Goal: Information Seeking & Learning: Compare options

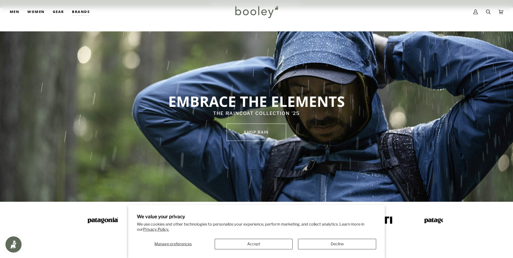
scroll to position [189, 0]
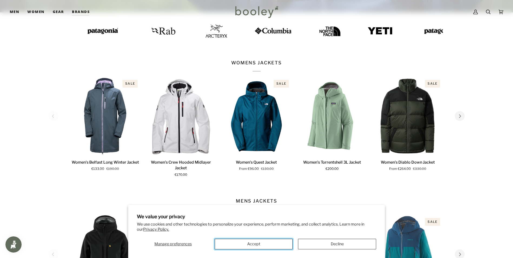
click at [251, 243] on button "Accept" at bounding box center [254, 244] width 78 height 11
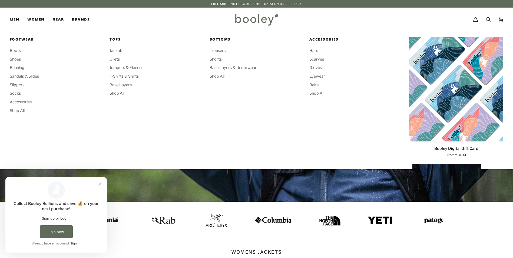
scroll to position [0, 0]
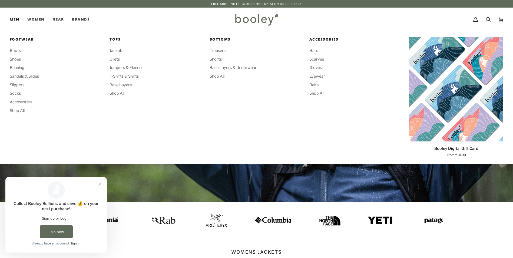
click at [22, 99] on div "Footwear Boots Shoes Running Sandals & Slides Slippers Socks Accessories Shop A…" at bounding box center [57, 98] width 94 height 122
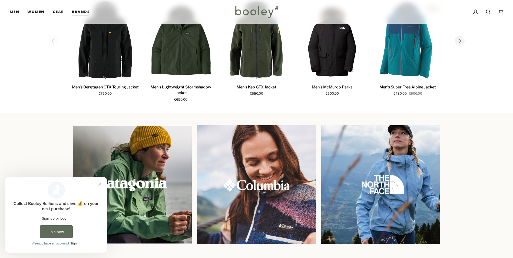
scroll to position [186, 0]
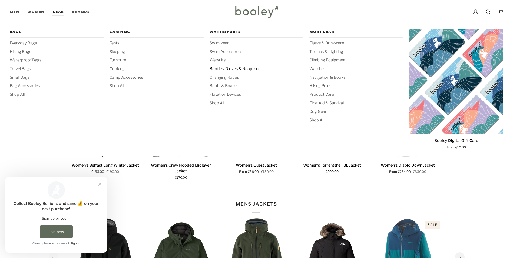
click at [225, 67] on span "Booties, Gloves & Neoprene" at bounding box center [257, 69] width 94 height 6
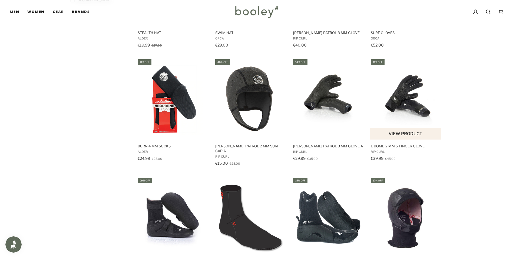
scroll to position [460, 0]
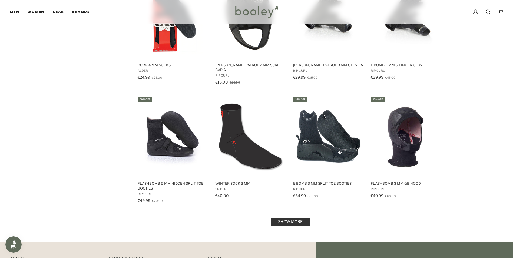
click at [300, 218] on link "Show more" at bounding box center [290, 222] width 39 height 8
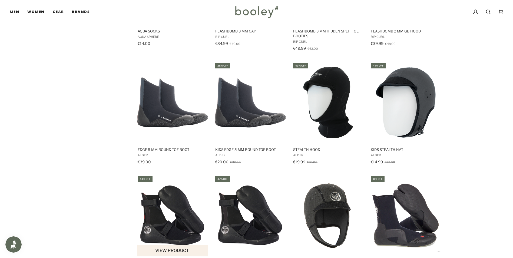
scroll to position [758, 0]
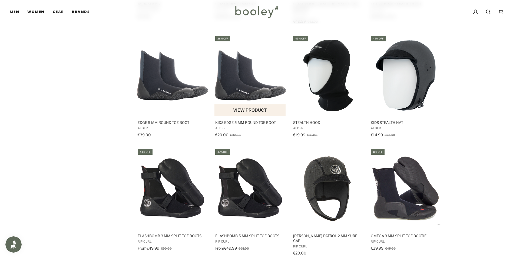
click at [255, 85] on img "Kids Edge 5 mm Round Toe Boot" at bounding box center [251, 76] width 72 height 72
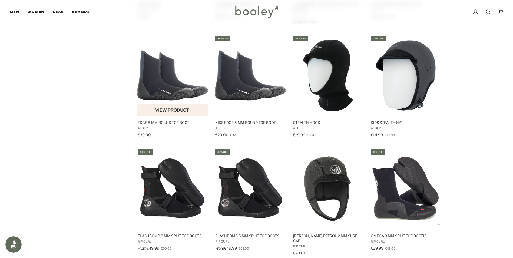
click at [163, 80] on img "Edge 5 mm Round Toe Boot" at bounding box center [173, 76] width 72 height 72
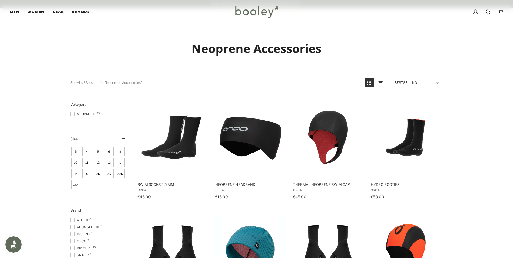
scroll to position [81, 0]
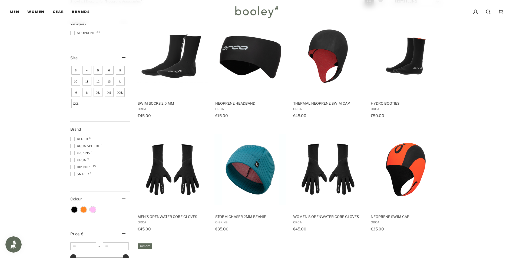
click at [99, 69] on span "5" at bounding box center [98, 70] width 9 height 9
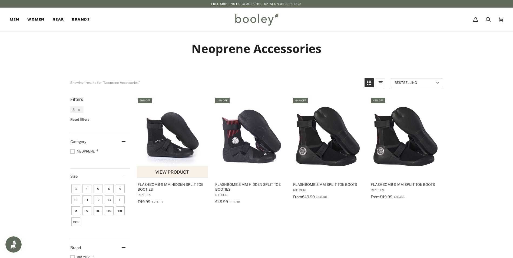
click at [164, 139] on img "FlashBomb 5 mm Hidden Split Toe Booties" at bounding box center [173, 137] width 72 height 72
click at [78, 110] on icon "Remove filter: 5" at bounding box center [79, 110] width 2 height 2
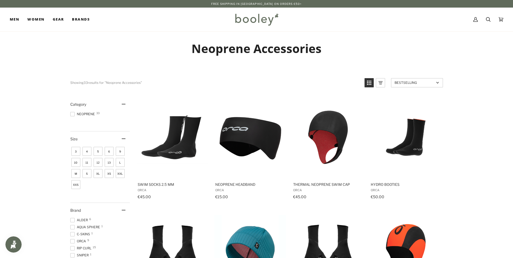
click at [98, 163] on span "12" at bounding box center [98, 162] width 9 height 9
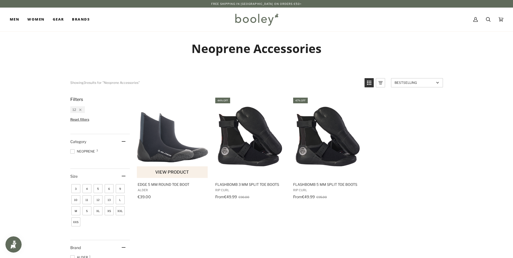
click at [164, 149] on img "Edge 5 mm Round Toe Boot" at bounding box center [173, 137] width 72 height 72
click at [121, 211] on span "XXL" at bounding box center [120, 210] width 9 height 9
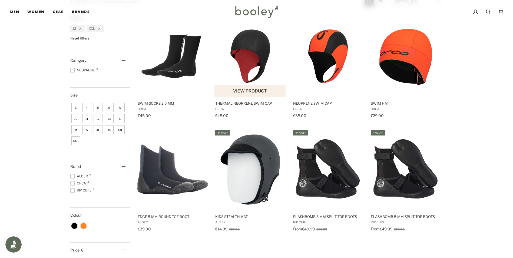
scroll to position [108, 0]
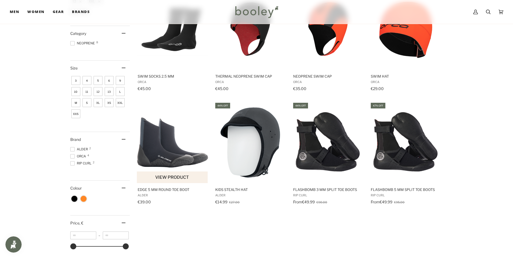
click at [173, 154] on img "Edge 5 mm Round Toe Boot" at bounding box center [173, 143] width 72 height 72
click at [338, 149] on img "FlashBomb 3 mm Split Toe Boots" at bounding box center [329, 143] width 72 height 72
click at [412, 155] on img "FlashBomb 5 mm Split Toe Boots" at bounding box center [406, 143] width 72 height 72
click at [335, 156] on img "FlashBomb 3 mm Split Toe Boots" at bounding box center [329, 143] width 72 height 72
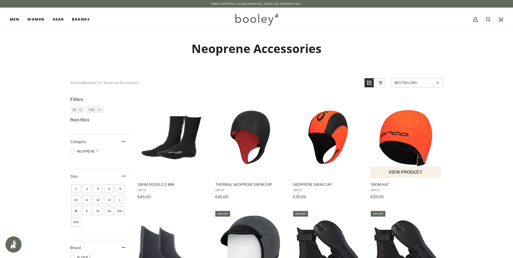
click at [419, 142] on img "Swim Hat" at bounding box center [406, 137] width 72 height 72
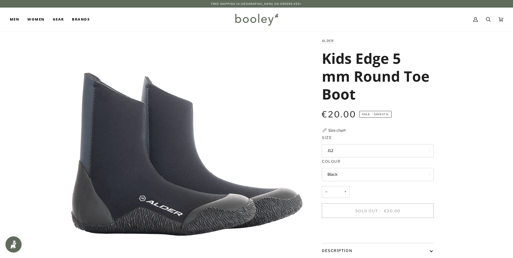
click at [353, 147] on button "J12" at bounding box center [378, 150] width 112 height 13
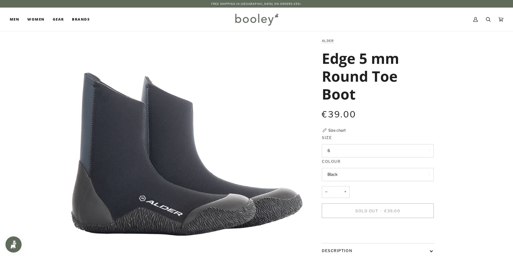
click at [352, 148] on button "6" at bounding box center [378, 150] width 112 height 13
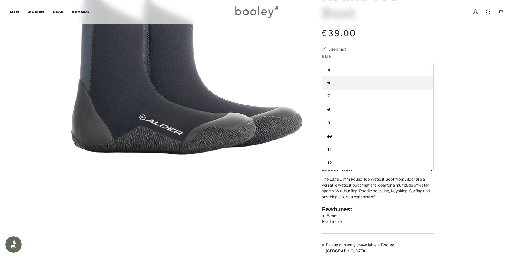
scroll to position [54, 0]
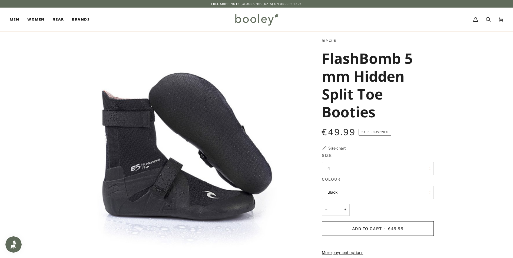
scroll to position [27, 0]
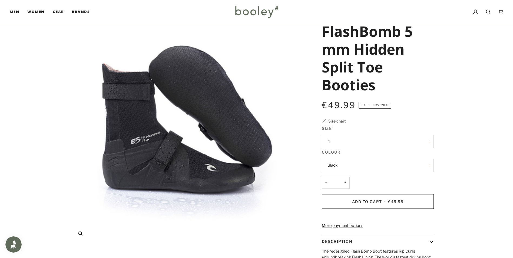
click at [236, 142] on img "Rip Curl FlashBomb 5mm Hidden Split Toe Booties Black - Booley Galway" at bounding box center [186, 127] width 233 height 233
click at [177, 175] on img "Rip Curl FlashBomb 5mm Hidden Split Toe Booties Black - Booley Galway" at bounding box center [186, 127] width 233 height 233
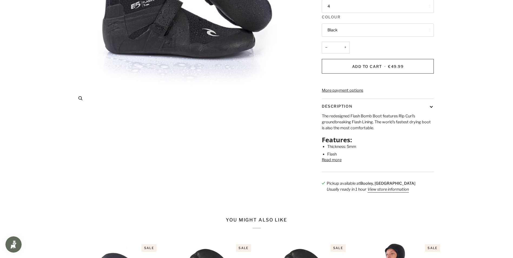
scroll to position [0, 0]
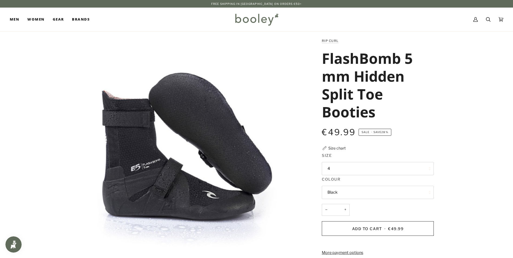
click at [119, 114] on img "Rip Curl FlashBomb 5mm Hidden Split Toe Booties Black - Booley Galway" at bounding box center [186, 154] width 233 height 233
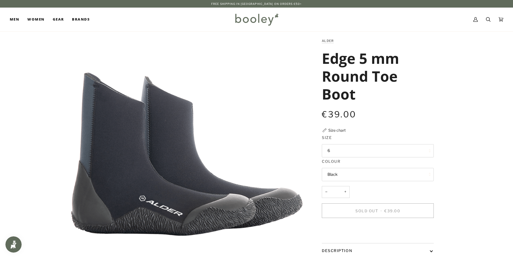
click at [334, 151] on button "6" at bounding box center [378, 150] width 112 height 13
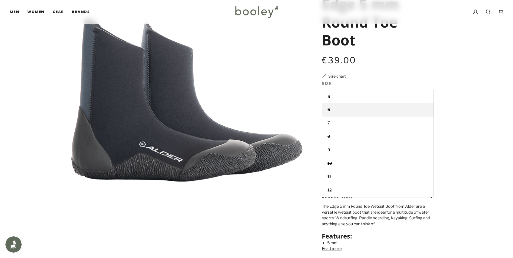
scroll to position [81, 0]
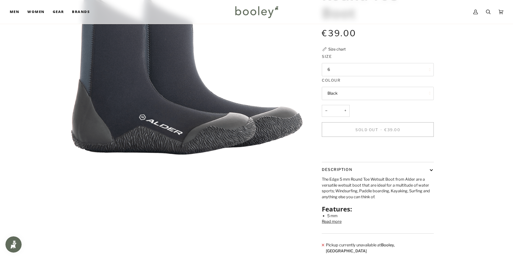
click at [279, 206] on div "Zoom Alder Edge 5 mm Round Toe Boot €39.00 Sale • Save Size chart" at bounding box center [256, 108] width 373 height 303
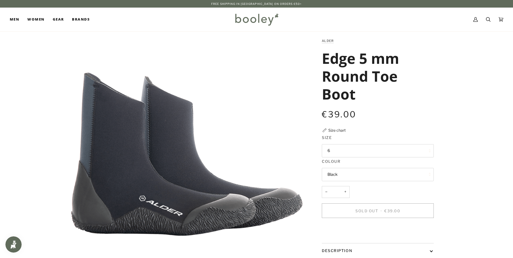
click at [351, 142] on legend "Size" at bounding box center [378, 139] width 112 height 8
click at [347, 150] on button "6" at bounding box center [378, 150] width 112 height 13
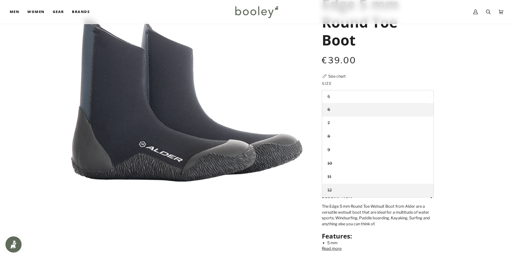
scroll to position [108, 0]
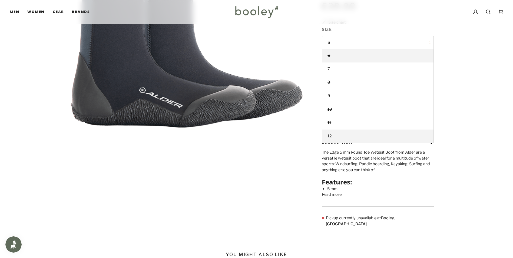
click at [344, 135] on link "12" at bounding box center [377, 137] width 111 height 14
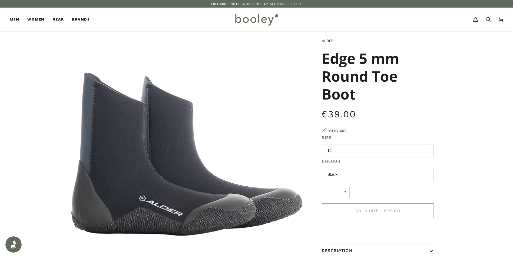
scroll to position [27, 0]
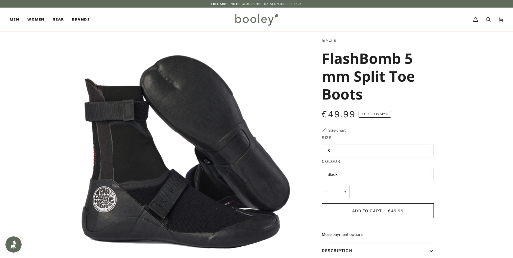
click at [356, 150] on button "3" at bounding box center [378, 150] width 112 height 13
click at [346, 148] on button "3" at bounding box center [378, 150] width 112 height 13
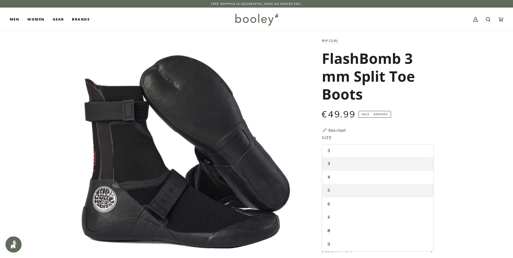
scroll to position [40, 0]
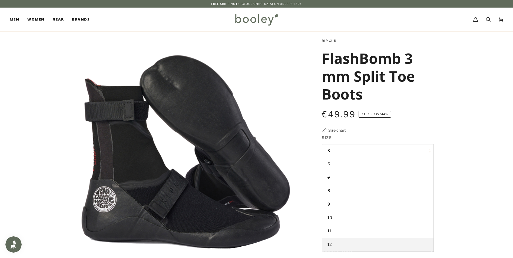
click at [348, 245] on link "12" at bounding box center [377, 245] width 111 height 14
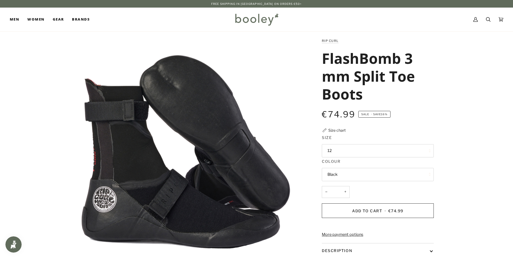
click at [165, 192] on img "Rip Curl FlashBomb 3 mm Split Toe Boots - Booley Galway" at bounding box center [186, 154] width 233 height 233
drag, startPoint x: 212, startPoint y: 73, endPoint x: 329, endPoint y: 63, distance: 117.1
click at [329, 63] on h1 "FlashBomb 3 mm Split Toe Boots" at bounding box center [376, 76] width 108 height 54
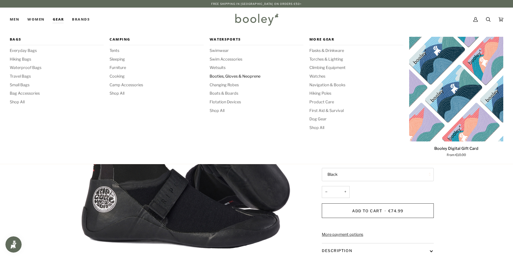
drag, startPoint x: 245, startPoint y: 74, endPoint x: 235, endPoint y: 74, distance: 10.3
drag, startPoint x: 235, startPoint y: 74, endPoint x: 211, endPoint y: 75, distance: 23.8
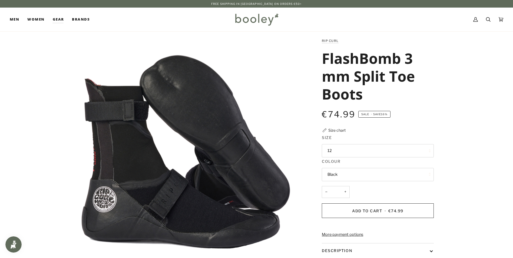
drag, startPoint x: 211, startPoint y: 75, endPoint x: 170, endPoint y: 137, distance: 73.8
